Goal: Task Accomplishment & Management: Manage account settings

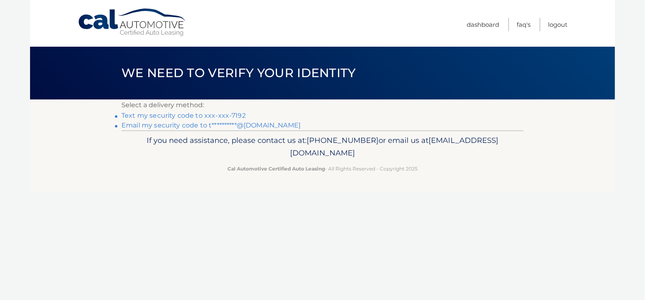
click at [191, 115] on link "Text my security code to xxx-xxx-7192" at bounding box center [184, 116] width 124 height 8
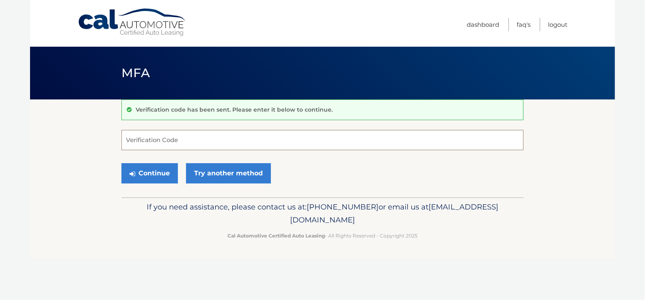
click at [229, 143] on input "Verification Code" at bounding box center [323, 140] width 402 height 20
type input "755106"
click at [152, 174] on button "Continue" at bounding box center [150, 173] width 57 height 20
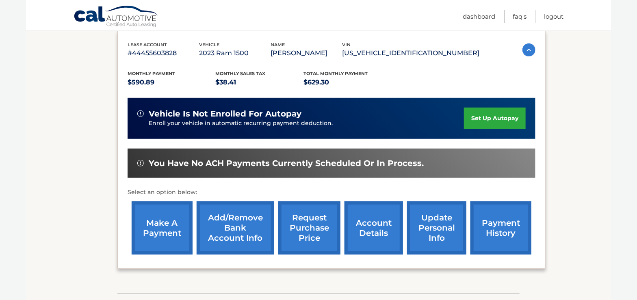
scroll to position [163, 0]
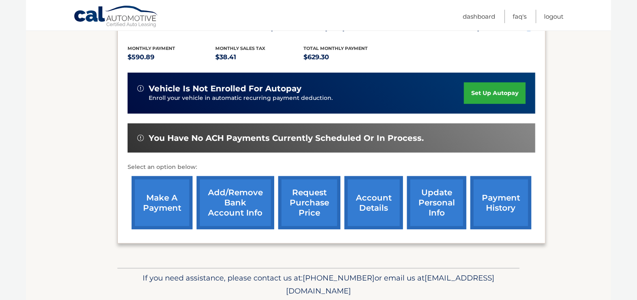
click at [161, 200] on link "make a payment" at bounding box center [162, 202] width 61 height 53
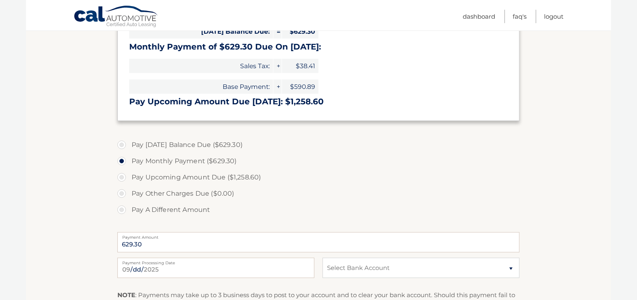
scroll to position [217, 0]
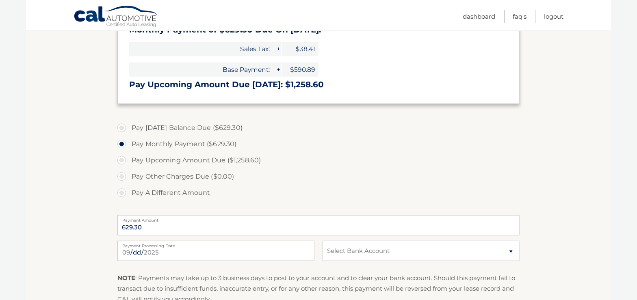
click at [123, 128] on label "Pay Today's Balance Due ($629.30)" at bounding box center [318, 128] width 402 height 16
click at [123, 128] on input "Pay Today's Balance Due ($629.30)" at bounding box center [125, 126] width 8 height 13
radio input "true"
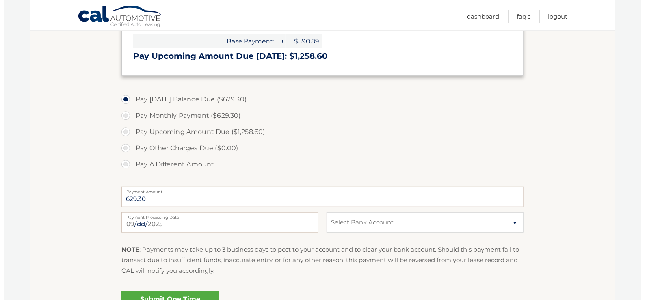
scroll to position [271, 0]
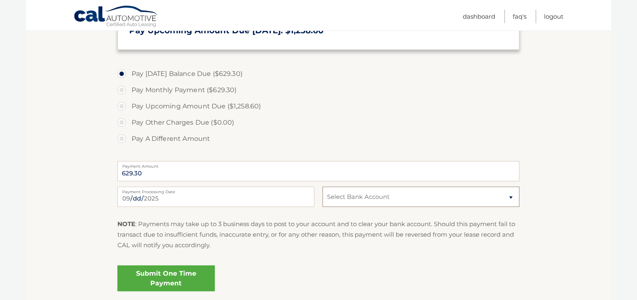
click at [368, 193] on select "Select Bank Account Checking WELLS FARGO BANK, NA *****7316 Checking WELLS FARG…" at bounding box center [421, 197] width 197 height 20
select select "NTQ0OGFhZTctNDNjOS00MDA0LTg2NDktYmY2ZGY2MDcyNTZh"
click at [323, 187] on select "Select Bank Account Checking WELLS FARGO BANK, NA *****7316 Checking WELLS FARG…" at bounding box center [421, 197] width 197 height 20
click at [178, 280] on link "Submit One Time Payment" at bounding box center [166, 279] width 98 height 26
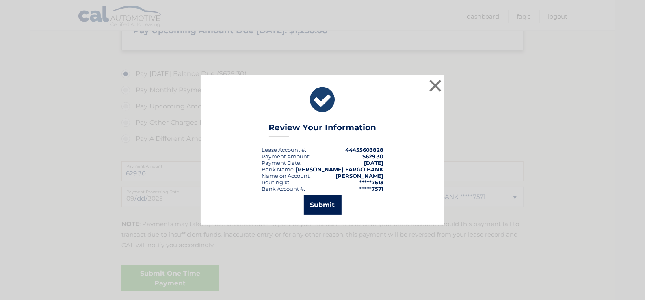
click at [326, 201] on button "Submit" at bounding box center [323, 206] width 38 height 20
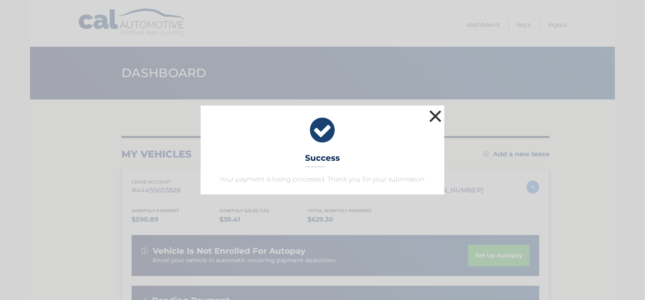
click at [440, 118] on button "×" at bounding box center [436, 116] width 16 height 16
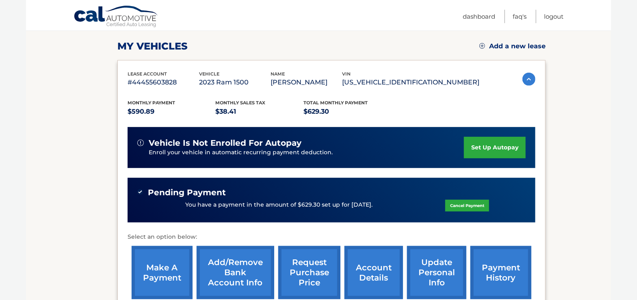
scroll to position [163, 0]
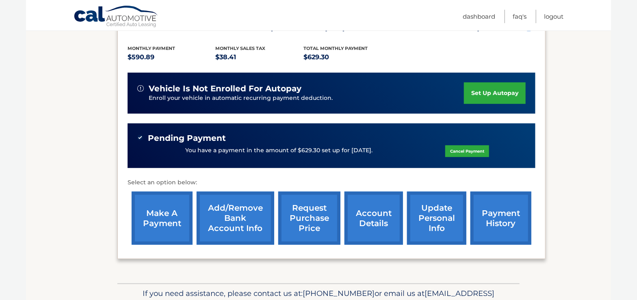
click at [373, 222] on link "account details" at bounding box center [374, 218] width 59 height 53
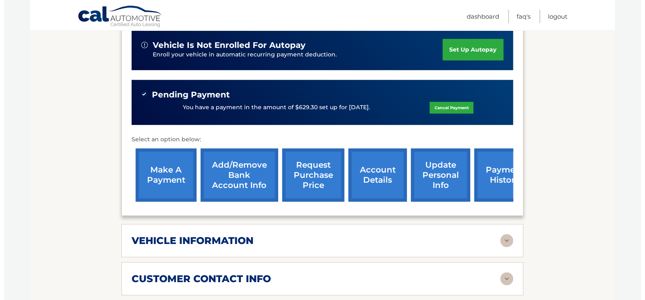
scroll to position [271, 0]
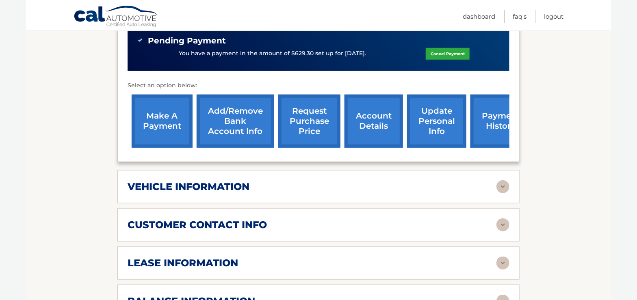
click at [301, 124] on link "request purchase price" at bounding box center [309, 121] width 62 height 53
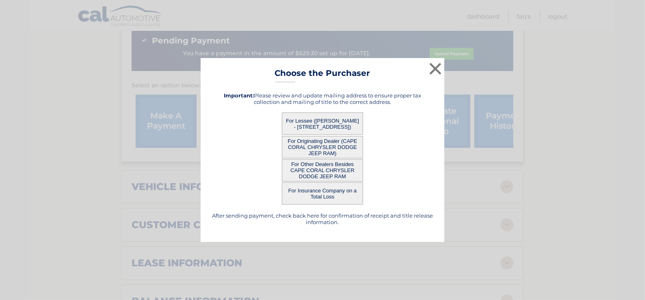
click at [336, 173] on button "For Other Dealers Besides CAPE CORAL CHRYSLER DODGE JEEP RAM" at bounding box center [322, 170] width 81 height 22
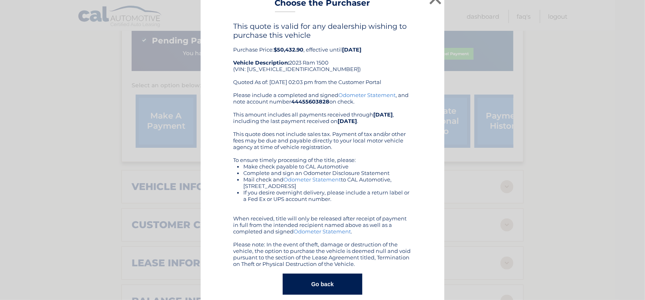
scroll to position [23, 0]
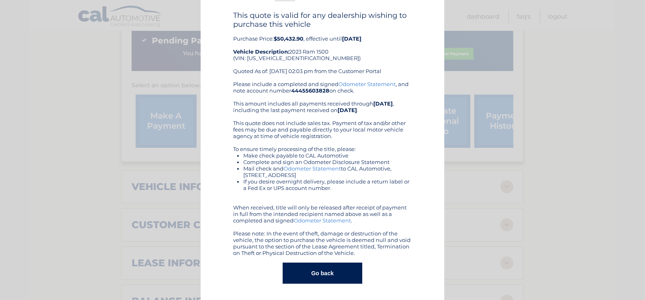
click at [319, 282] on button "Go back" at bounding box center [322, 273] width 79 height 21
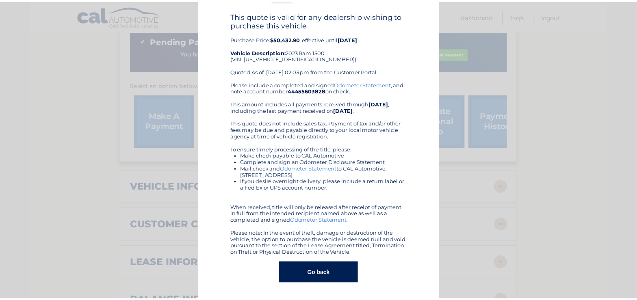
scroll to position [0, 0]
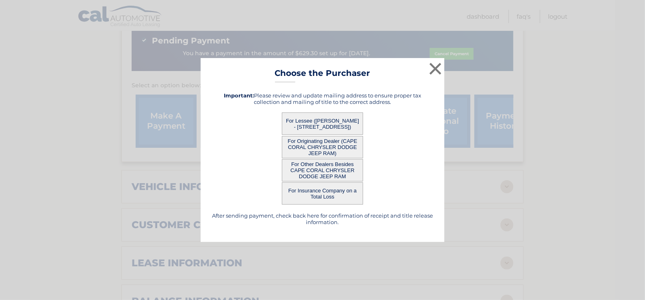
click at [322, 128] on button "For Lessee (MICHAEL LAWTON - 18330 OLD BAYSHORE RD, , NORTH FORT MYERS, FL 3391…" at bounding box center [322, 124] width 81 height 22
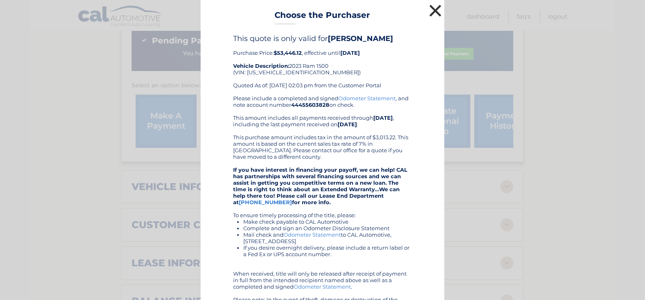
click at [432, 11] on button "×" at bounding box center [436, 10] width 16 height 16
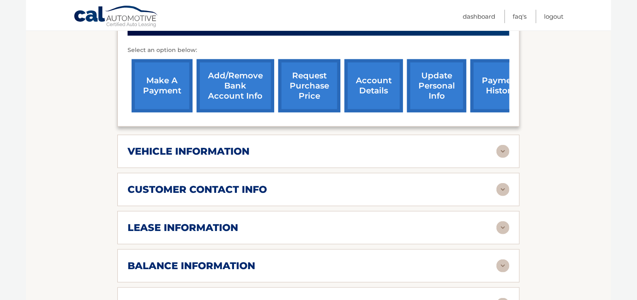
scroll to position [325, 0]
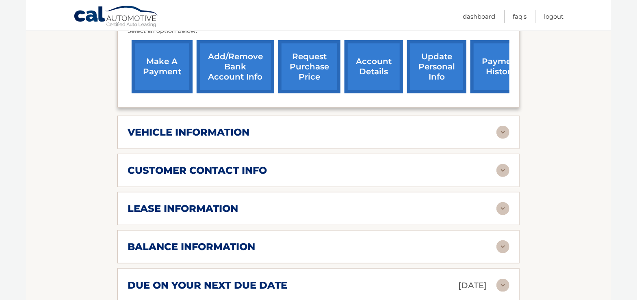
click at [499, 128] on img at bounding box center [503, 132] width 13 height 13
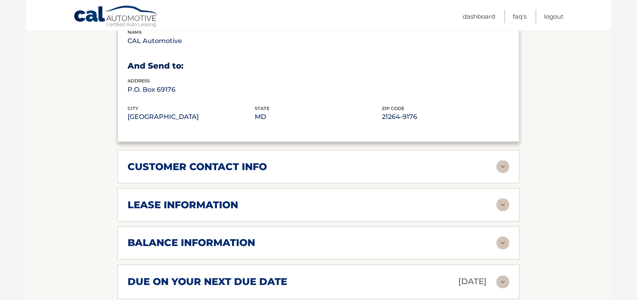
scroll to position [542, 0]
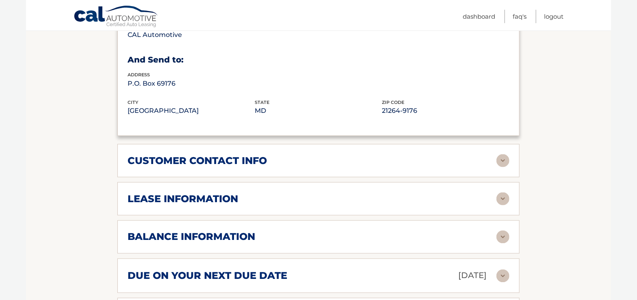
click at [502, 154] on img at bounding box center [503, 160] width 13 height 13
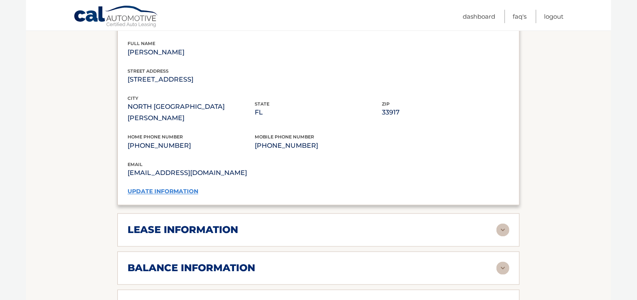
scroll to position [704, 0]
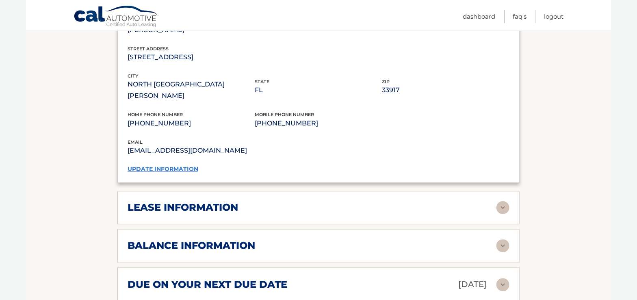
click at [160, 166] on link "update information" at bounding box center [163, 169] width 71 height 7
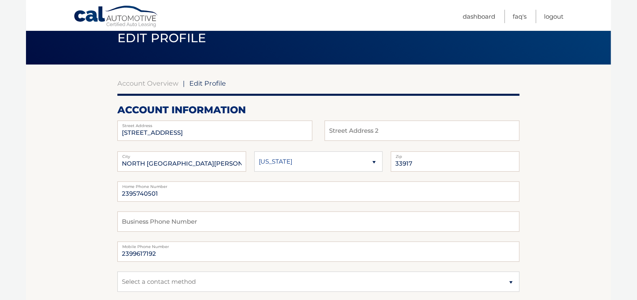
scroll to position [54, 0]
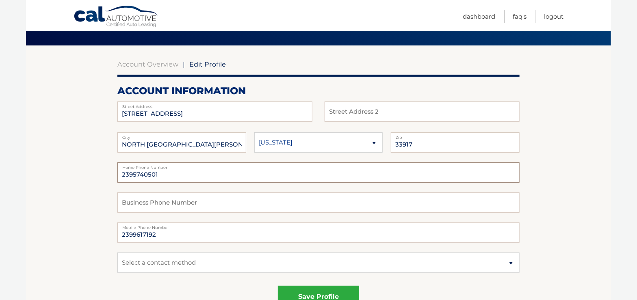
click at [169, 172] on input "2395740501" at bounding box center [318, 173] width 402 height 20
type input "2399617192"
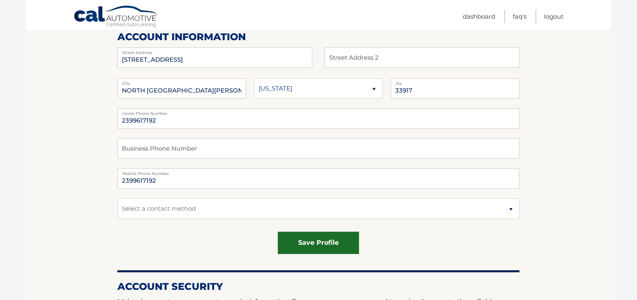
click at [301, 242] on button "save profile" at bounding box center [318, 243] width 81 height 22
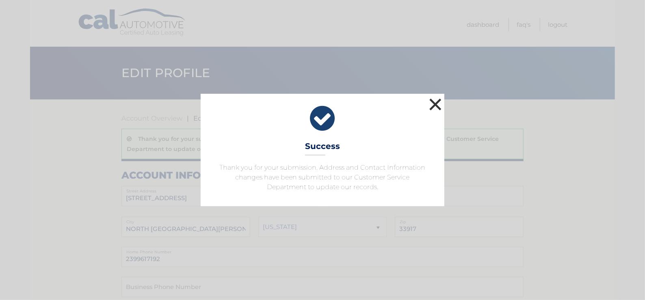
click at [430, 103] on button "×" at bounding box center [436, 104] width 16 height 16
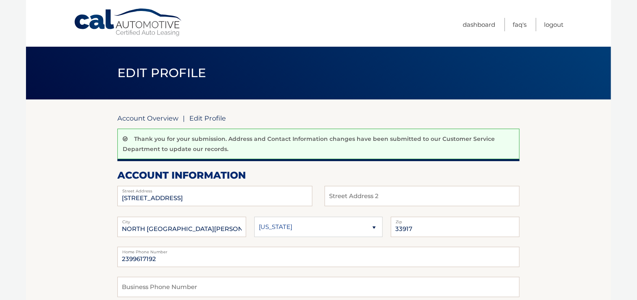
click at [159, 120] on link "Account Overview" at bounding box center [147, 118] width 61 height 8
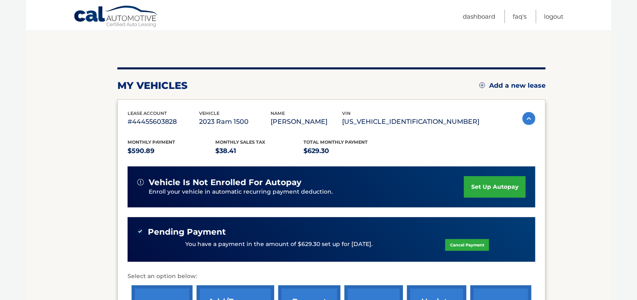
scroll to position [205, 0]
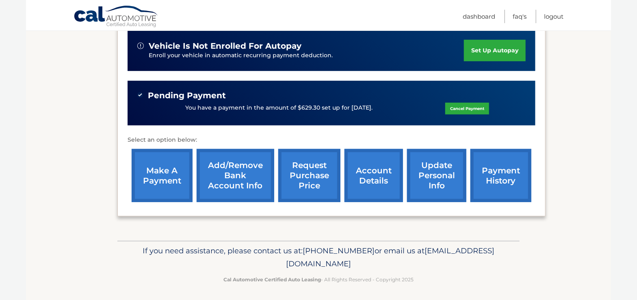
click at [362, 176] on link "account details" at bounding box center [374, 175] width 59 height 53
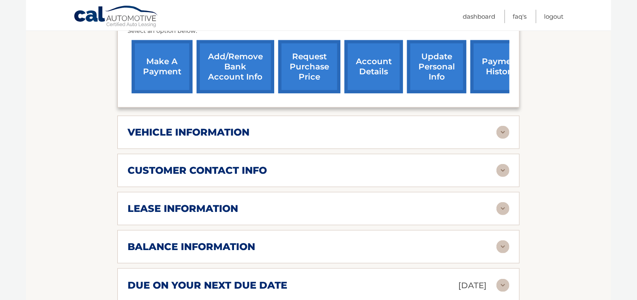
scroll to position [379, 0]
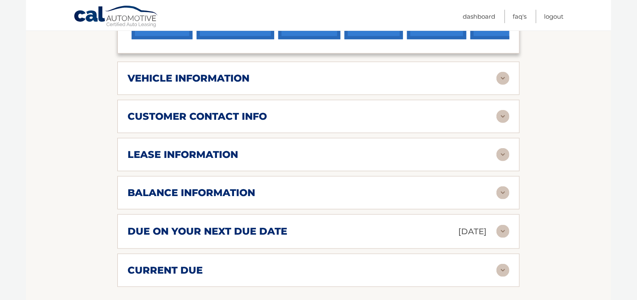
click at [500, 153] on img at bounding box center [503, 154] width 13 height 13
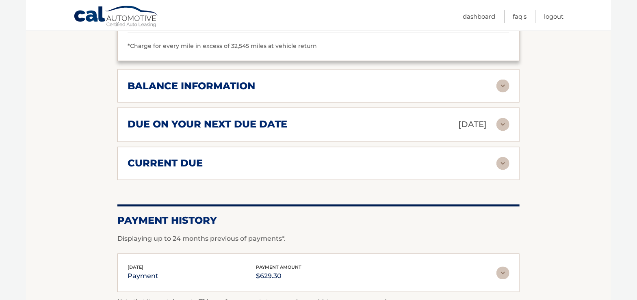
scroll to position [650, 0]
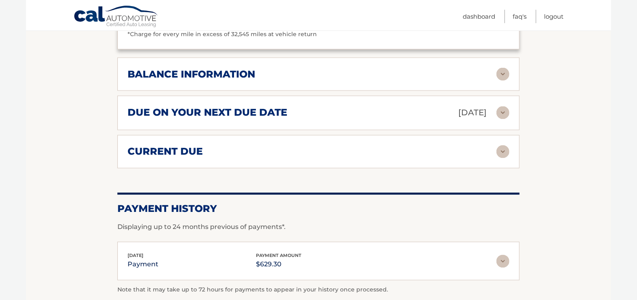
click at [502, 152] on img at bounding box center [503, 152] width 13 height 13
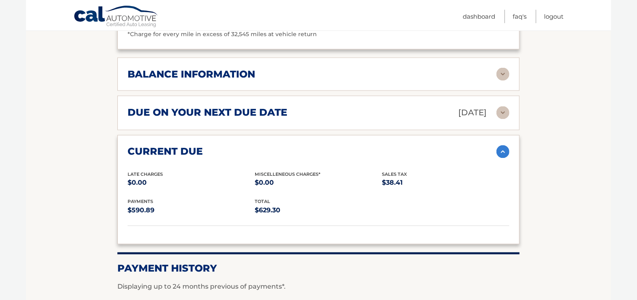
click at [502, 152] on img at bounding box center [503, 152] width 13 height 13
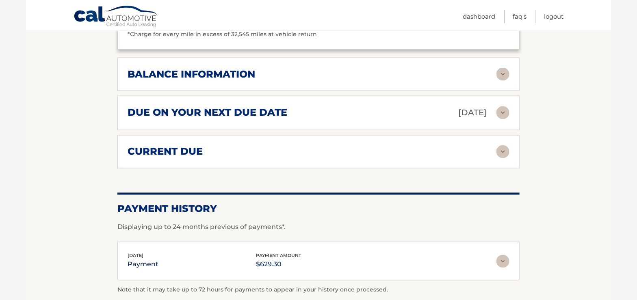
click at [500, 70] on img at bounding box center [503, 74] width 13 height 13
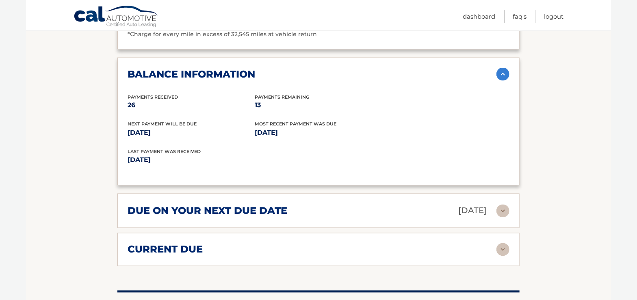
click at [502, 72] on img at bounding box center [503, 74] width 13 height 13
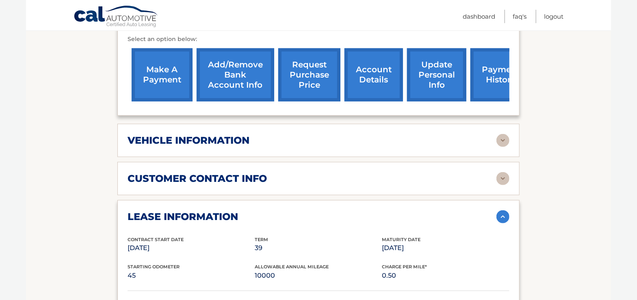
scroll to position [0, 0]
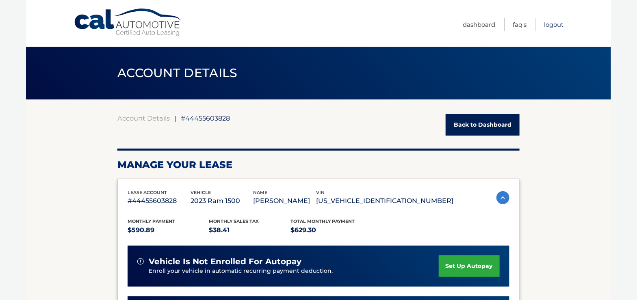
click at [551, 26] on link "Logout" at bounding box center [554, 24] width 20 height 13
